Goal: Information Seeking & Learning: Learn about a topic

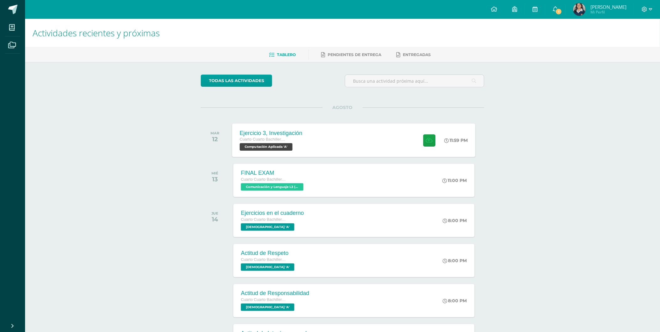
click at [308, 140] on div "Ejercicio 3, Investigación Cuarto Cuarto Bachillerato en Ciencias y Letras con …" at bounding box center [271, 140] width 78 height 34
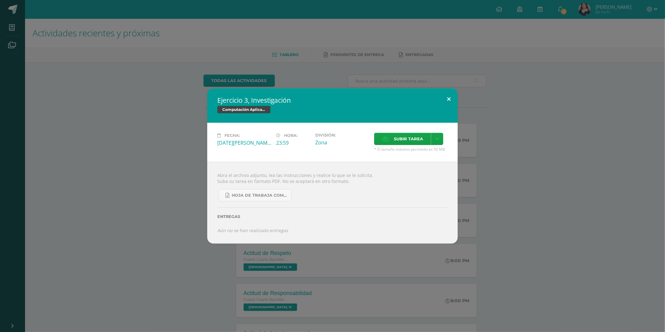
click at [445, 99] on button at bounding box center [449, 98] width 18 height 21
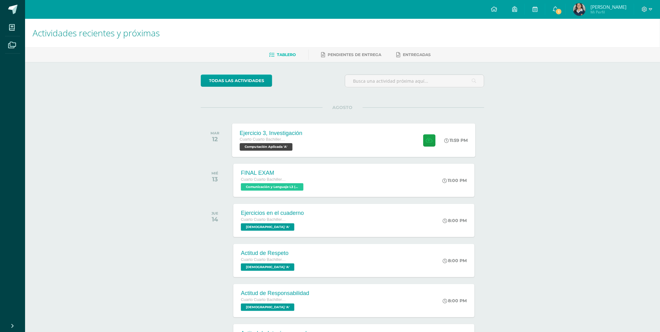
click at [306, 135] on div "Ejercicio 3, Investigación Cuarto Cuarto Bachillerato en Ciencias y Letras con …" at bounding box center [271, 140] width 78 height 34
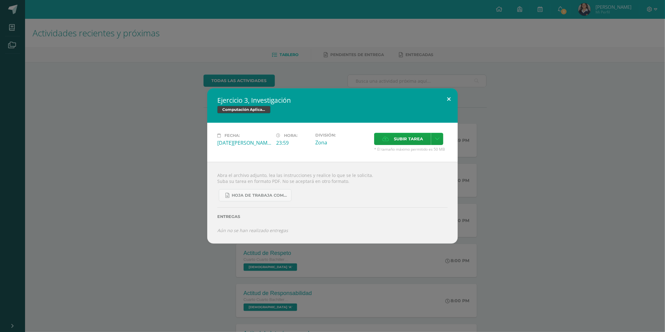
click at [447, 95] on button at bounding box center [449, 98] width 18 height 21
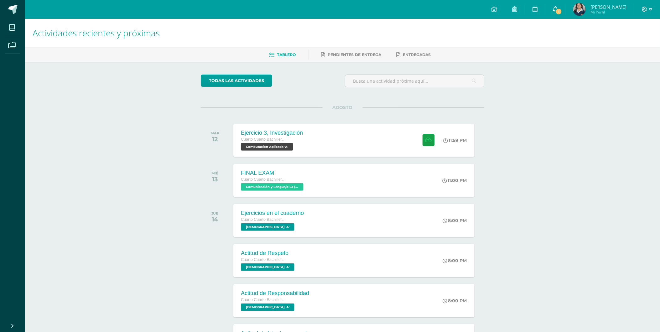
click at [558, 7] on icon at bounding box center [555, 9] width 5 height 6
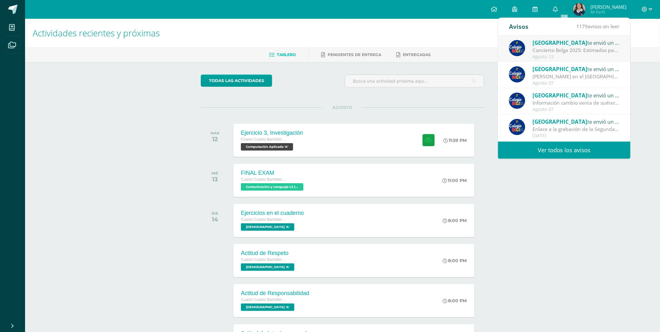
click at [559, 53] on div "Concierto Belga 2025: Estimados padres y madres de familia: Les saludamos cordi…" at bounding box center [576, 50] width 87 height 7
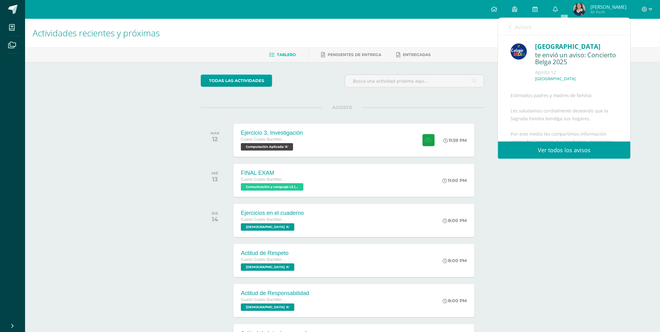
click at [521, 29] on span "Avisos" at bounding box center [523, 27] width 17 height 8
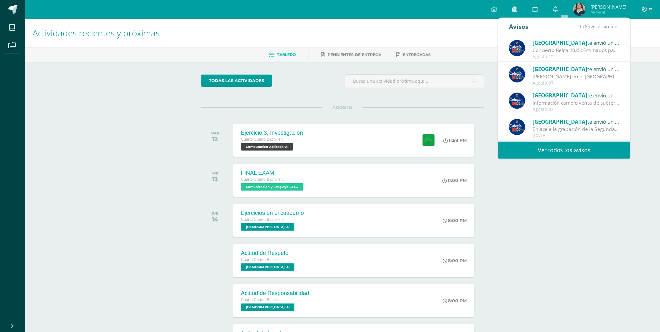
click at [307, 90] on div "todas las Actividades" at bounding box center [258, 84] width 120 height 18
